Goal: Complete application form: Complete application form

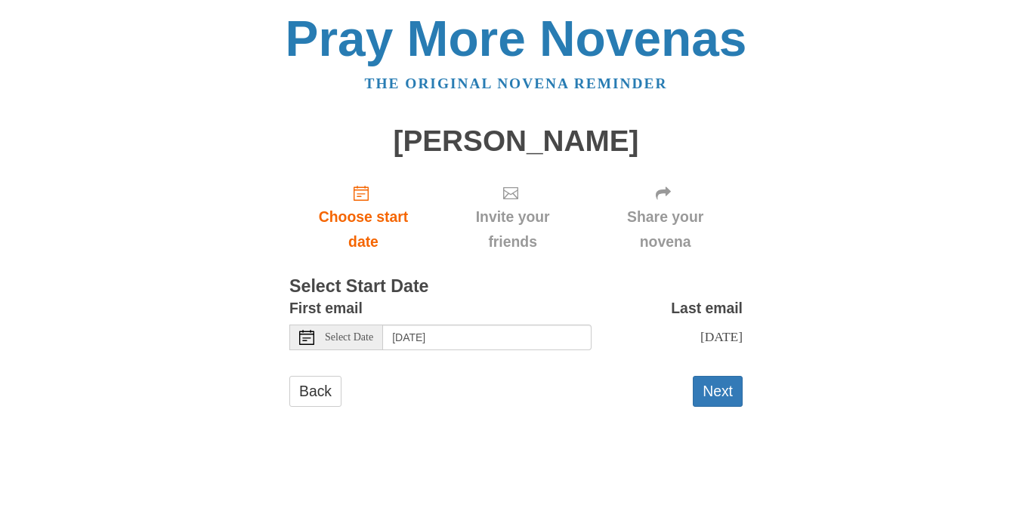
click at [302, 340] on icon at bounding box center [306, 337] width 15 height 15
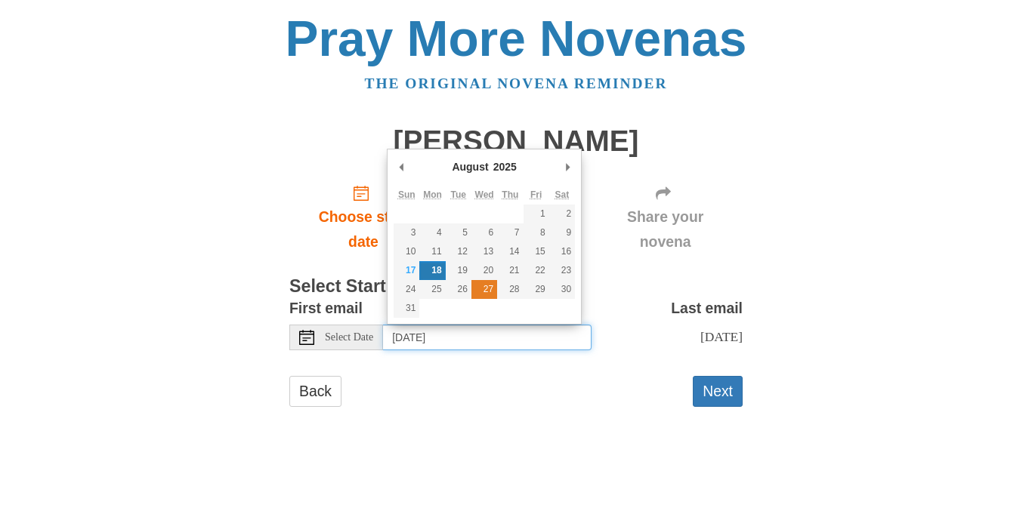
type input "[DATE]"
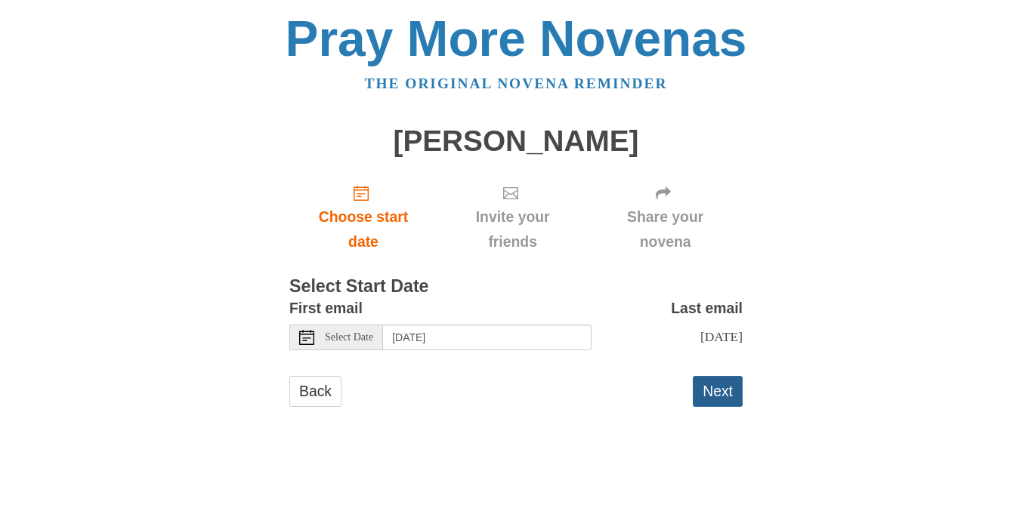
click at [706, 384] on button "Next" at bounding box center [718, 391] width 50 height 31
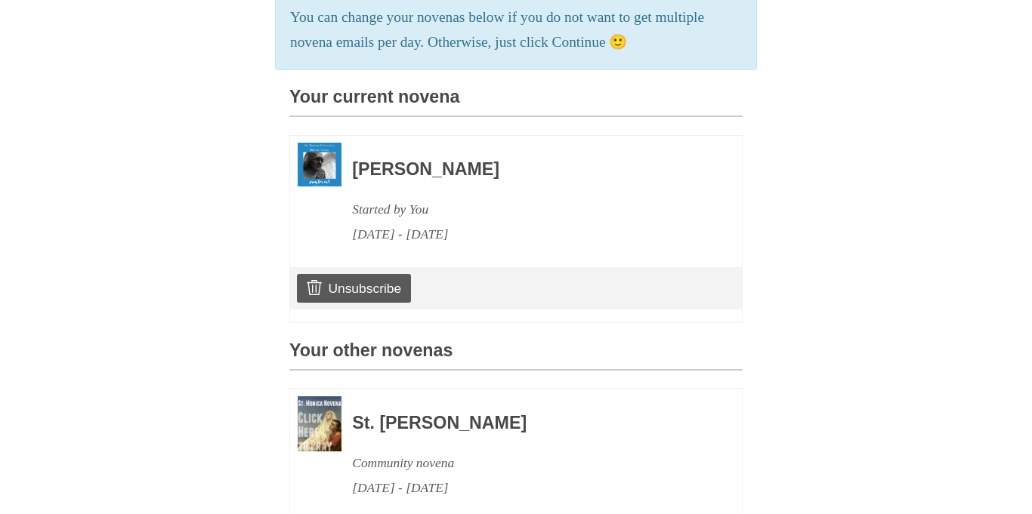
scroll to position [708, 0]
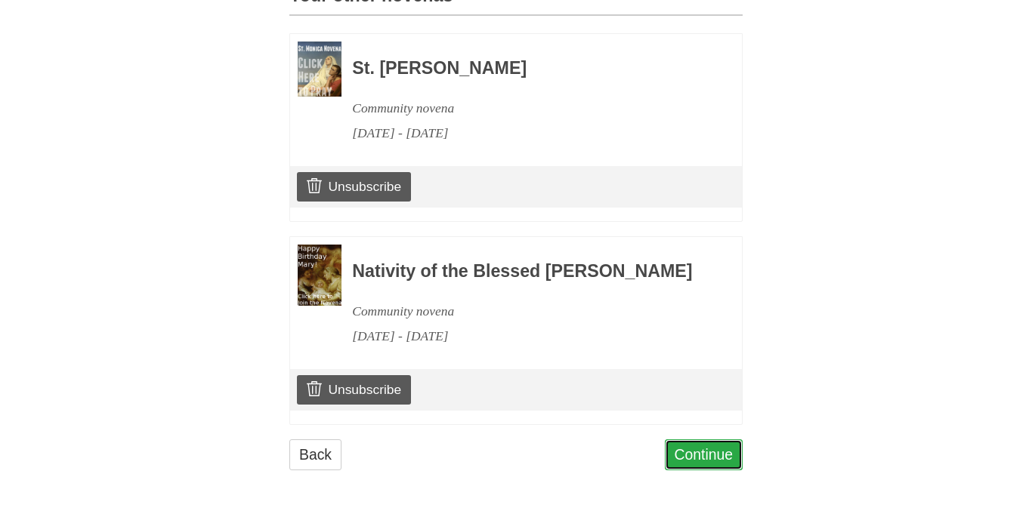
click at [710, 464] on link "Continue" at bounding box center [704, 455] width 79 height 31
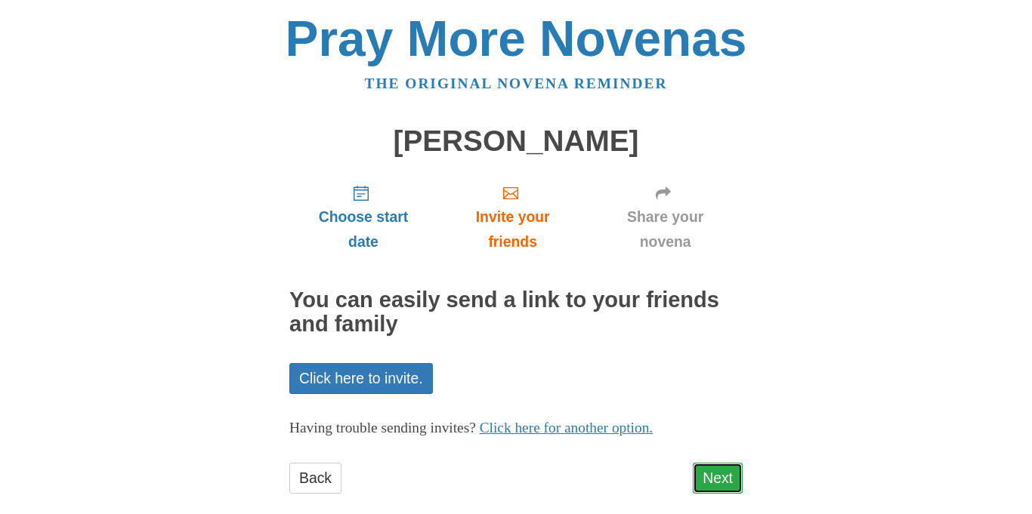
click at [714, 490] on link "Next" at bounding box center [718, 478] width 50 height 31
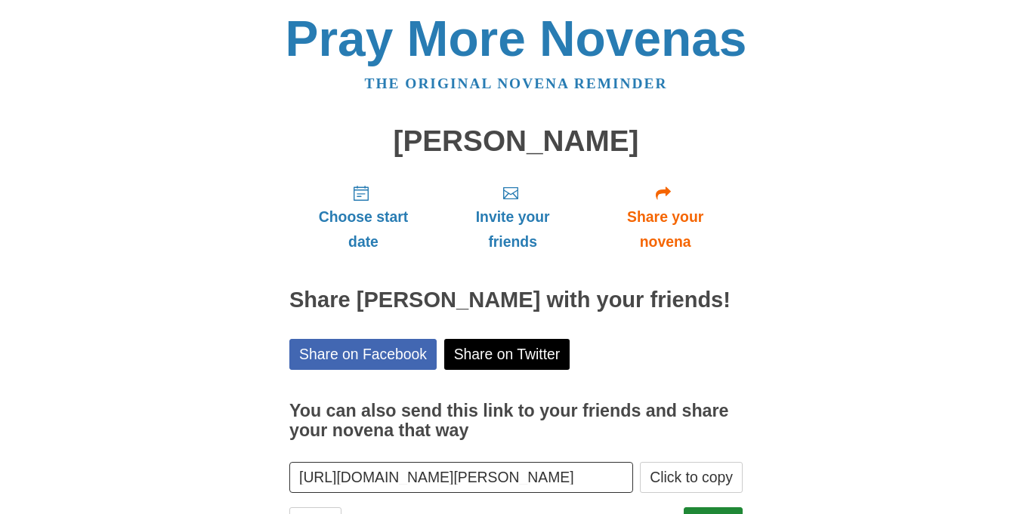
scroll to position [92, 0]
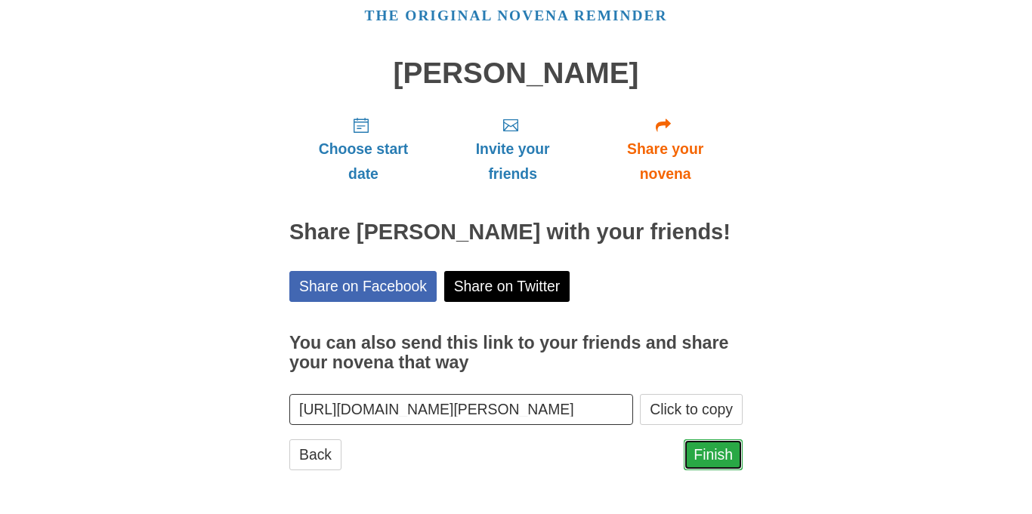
click at [714, 456] on link "Finish" at bounding box center [713, 455] width 59 height 31
